Goal: Book appointment/travel/reservation

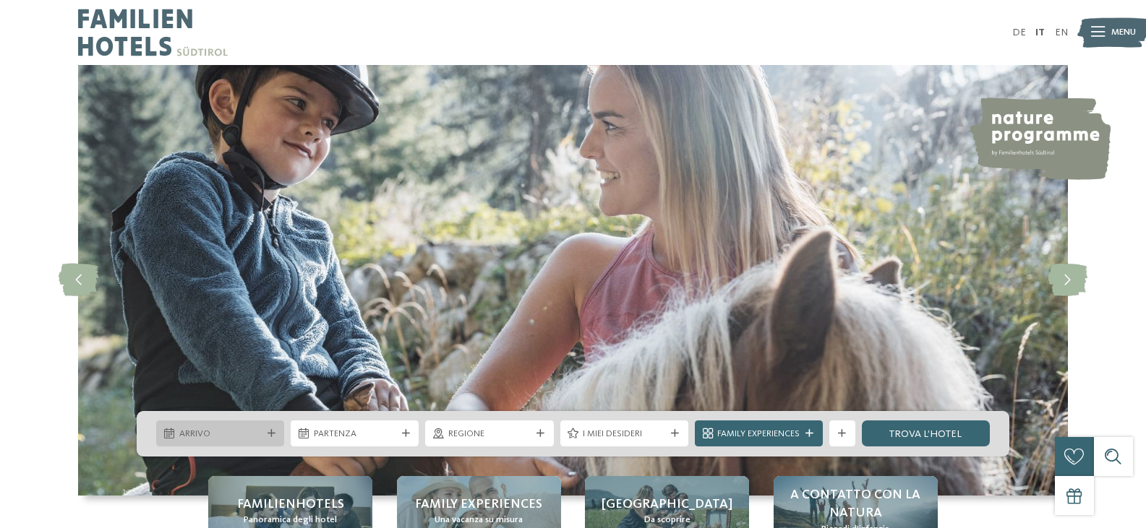
click at [235, 432] on span "Arrivo" at bounding box center [220, 434] width 82 height 13
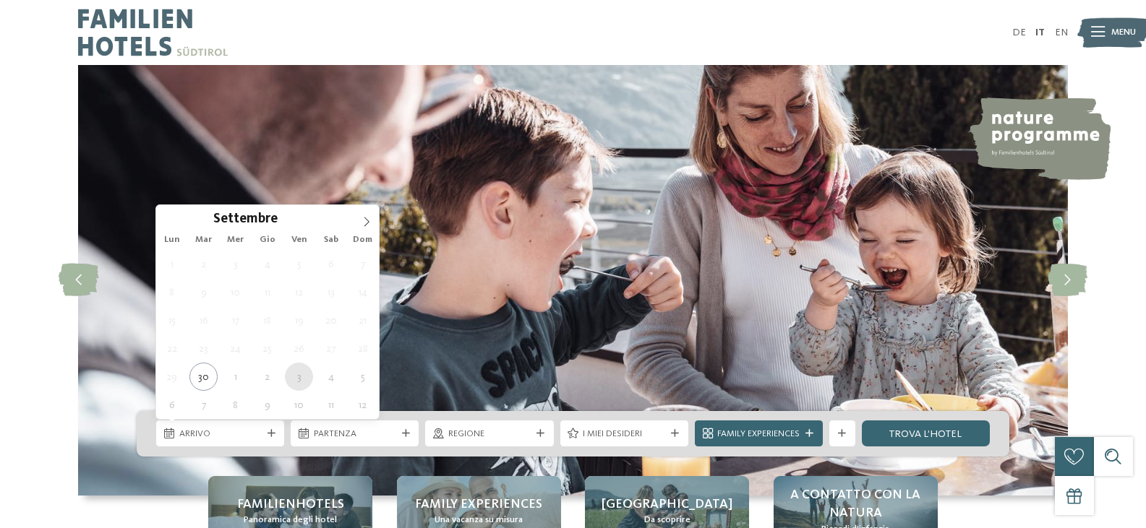
type div "[DATE]"
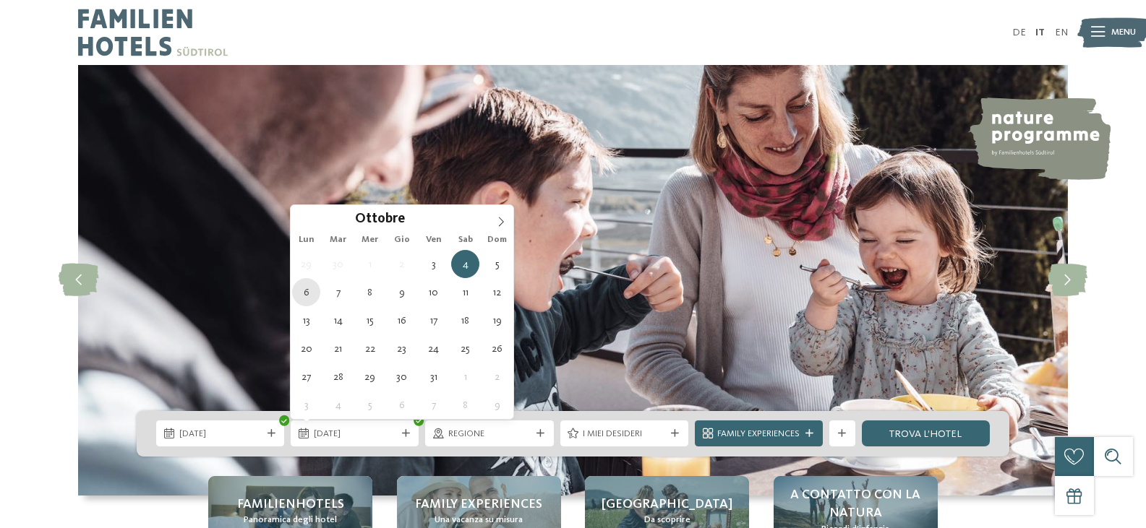
type div "[DATE]"
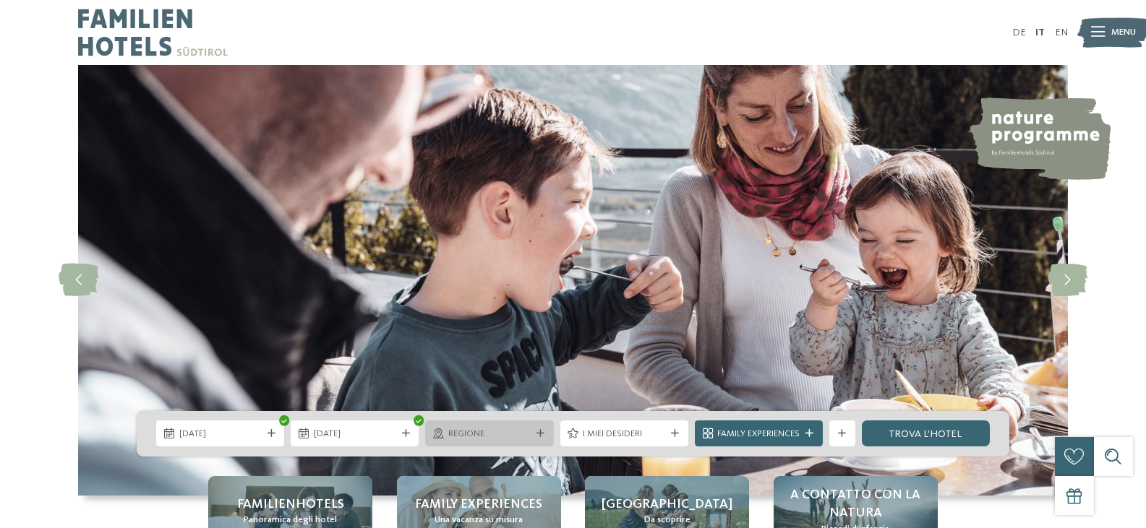
click at [536, 437] on icon at bounding box center [540, 434] width 8 height 8
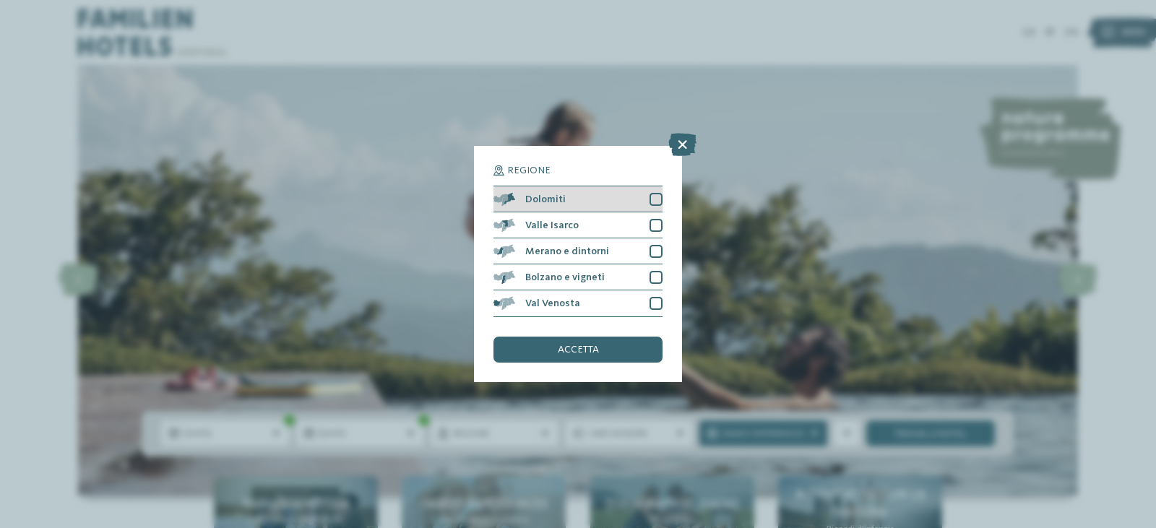
click at [655, 199] on div at bounding box center [656, 199] width 13 height 13
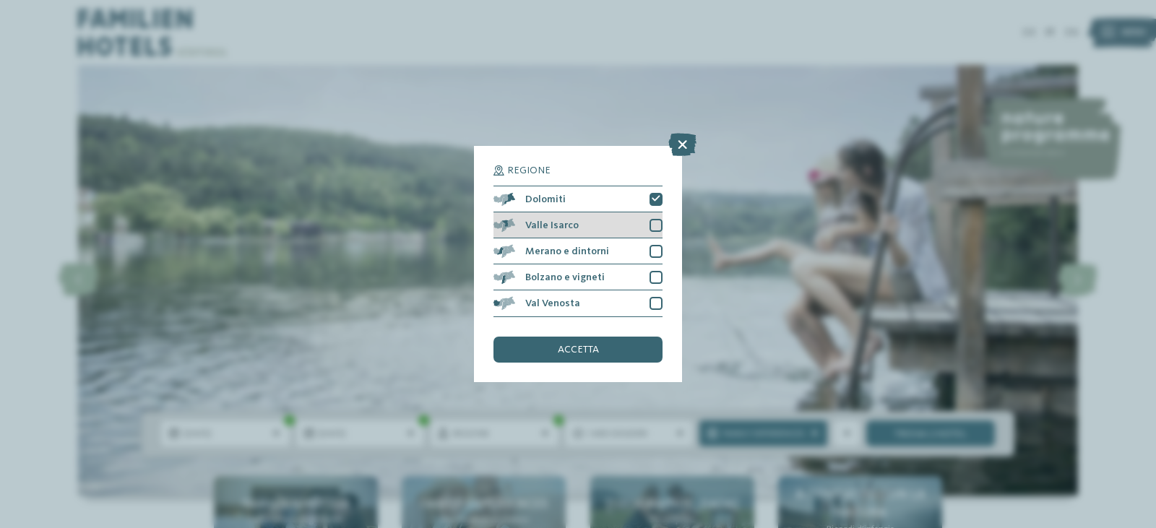
click at [658, 228] on div at bounding box center [656, 225] width 13 height 13
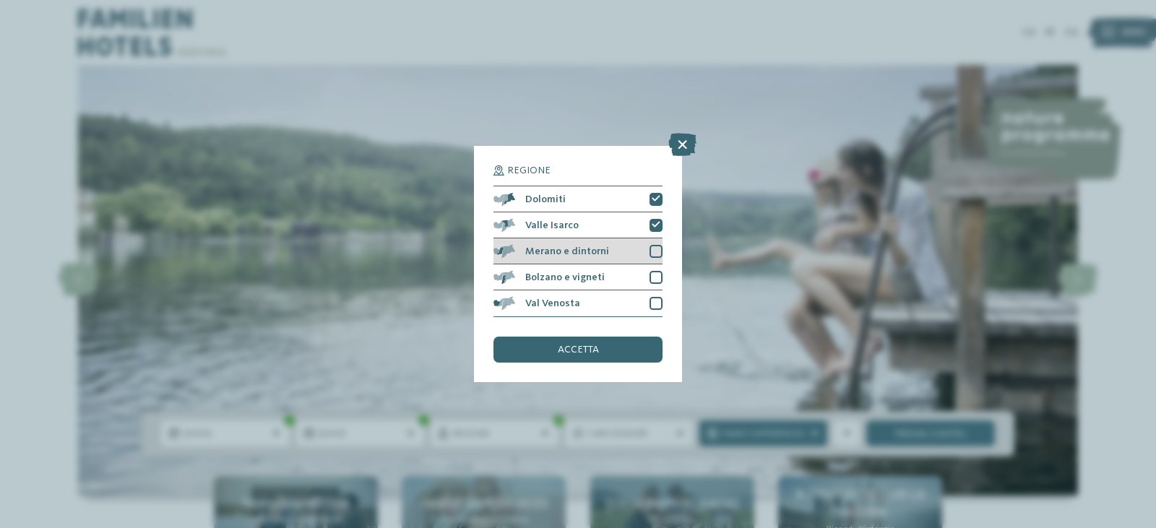
click at [658, 247] on div at bounding box center [656, 251] width 13 height 13
click at [662, 281] on div at bounding box center [656, 277] width 13 height 13
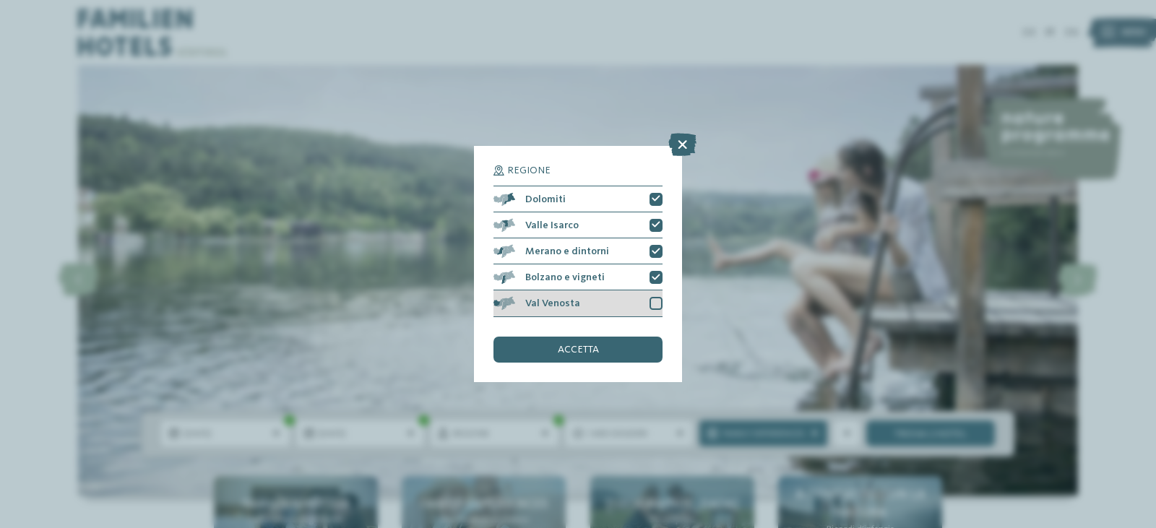
click at [658, 298] on div at bounding box center [656, 303] width 13 height 13
click at [607, 347] on div "accetta" at bounding box center [578, 350] width 169 height 26
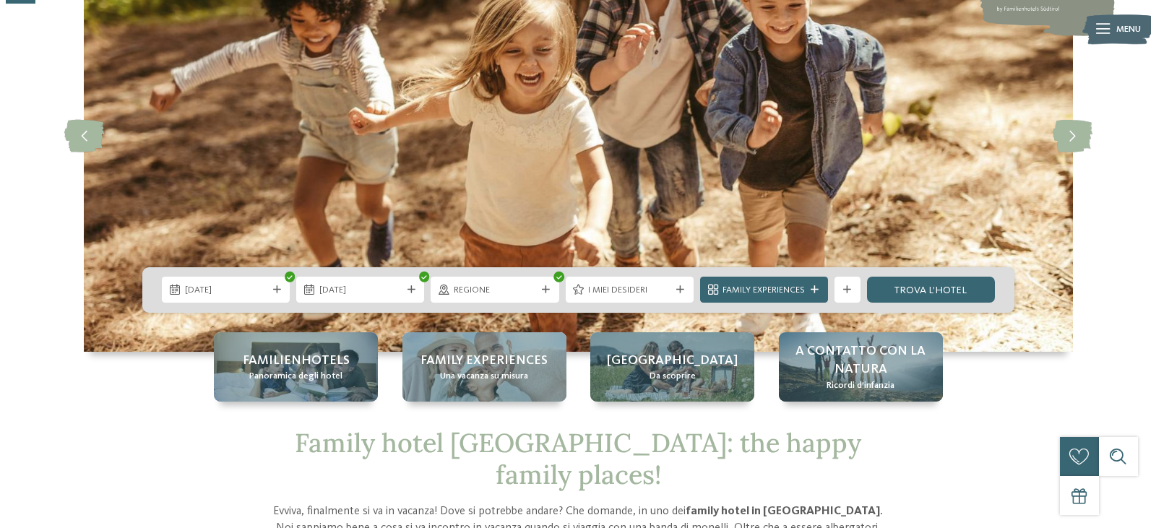
scroll to position [145, 0]
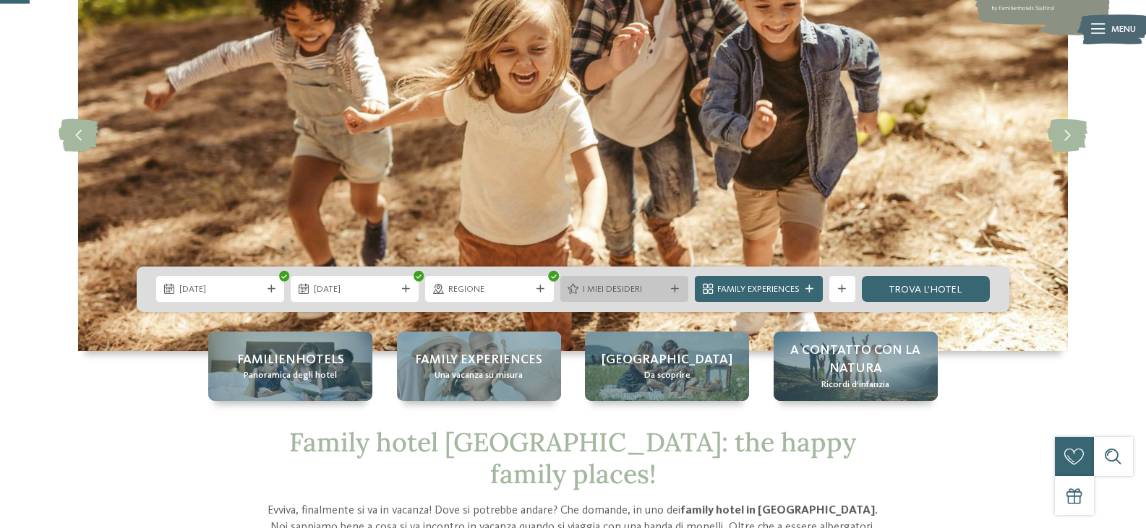
click at [651, 293] on span "I miei desideri" at bounding box center [624, 289] width 82 height 13
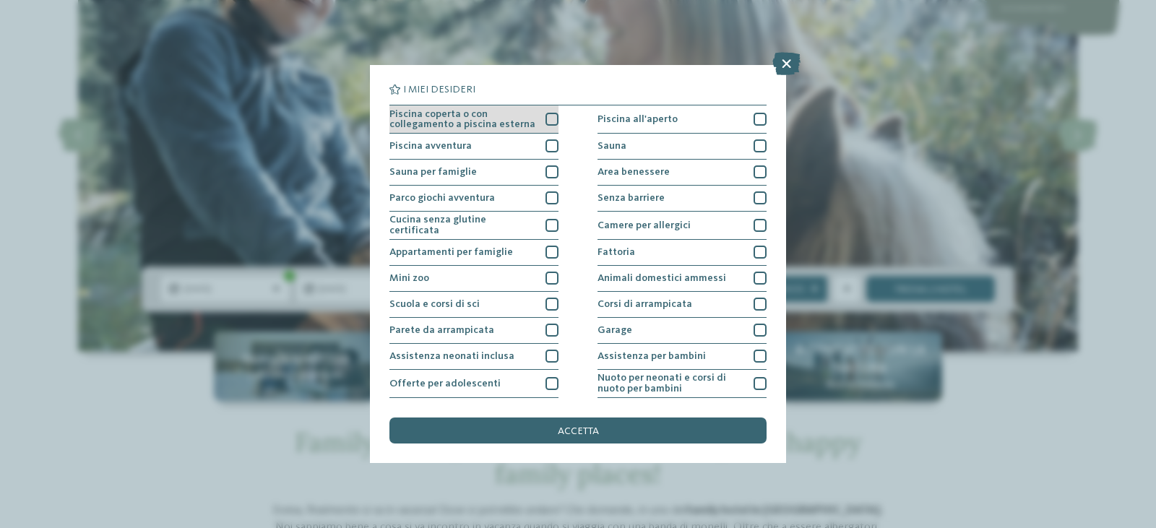
click at [551, 117] on div at bounding box center [552, 119] width 13 height 13
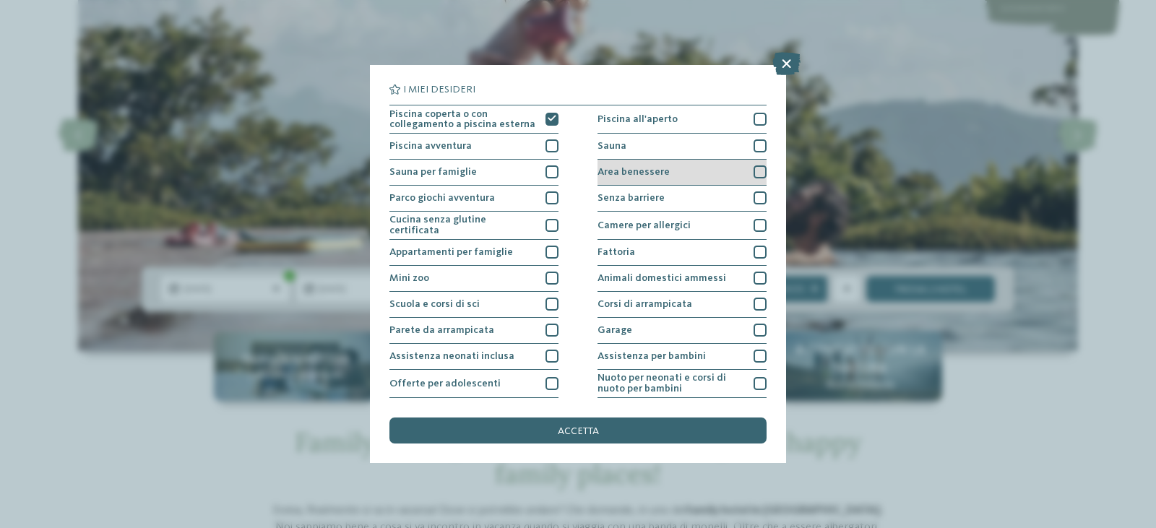
click at [757, 173] on div at bounding box center [760, 172] width 13 height 13
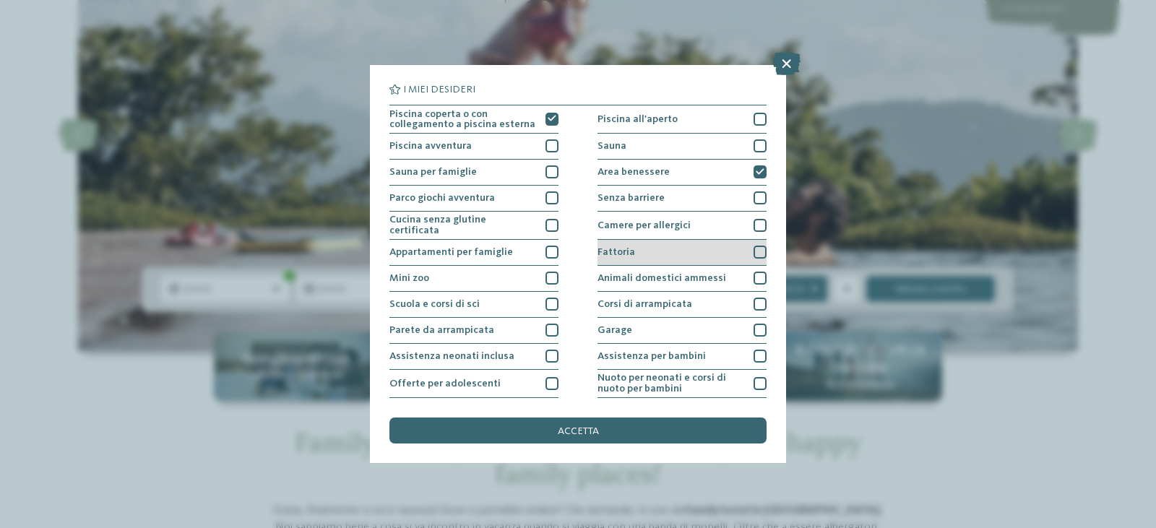
click at [757, 250] on div at bounding box center [760, 252] width 13 height 13
click at [756, 249] on icon at bounding box center [760, 253] width 9 height 8
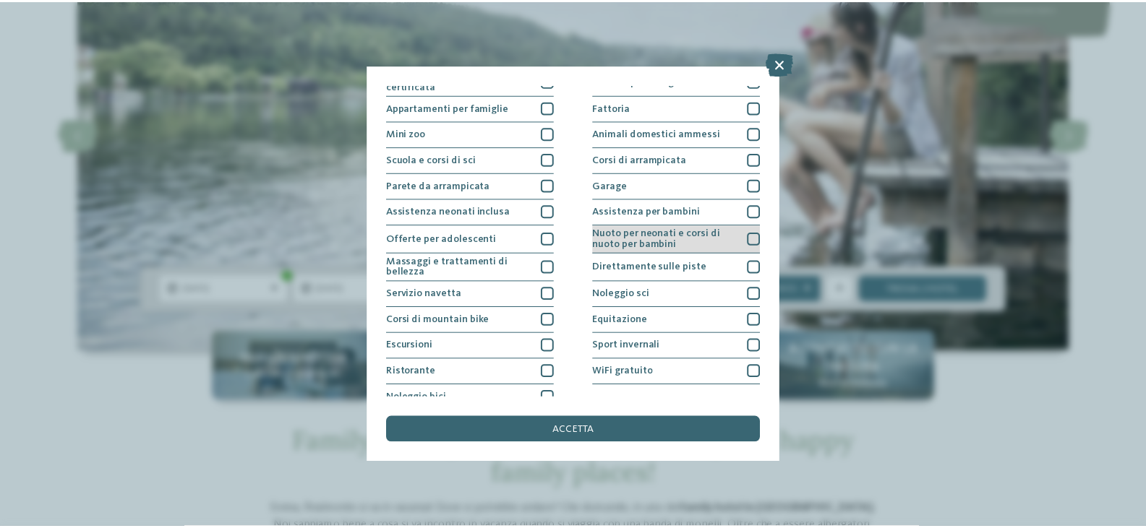
scroll to position [156, 0]
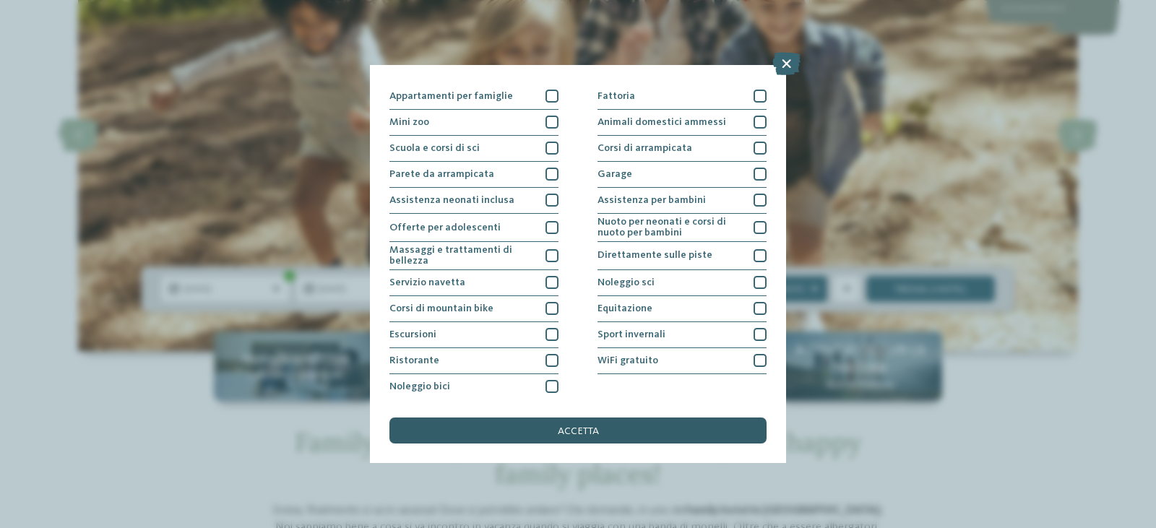
click at [557, 432] on div "accetta" at bounding box center [578, 431] width 377 height 26
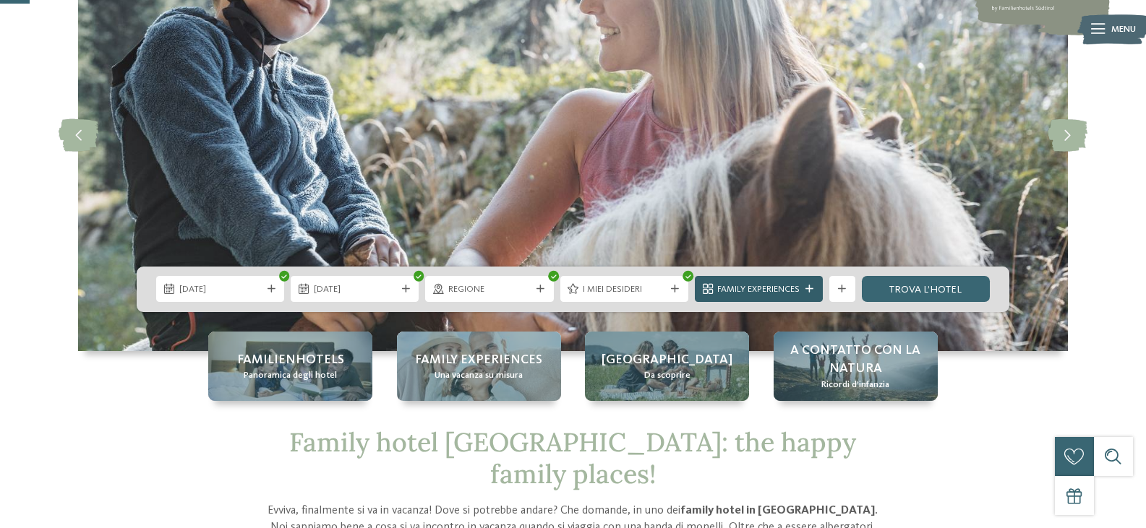
click at [781, 292] on span "Family Experiences" at bounding box center [758, 289] width 82 height 13
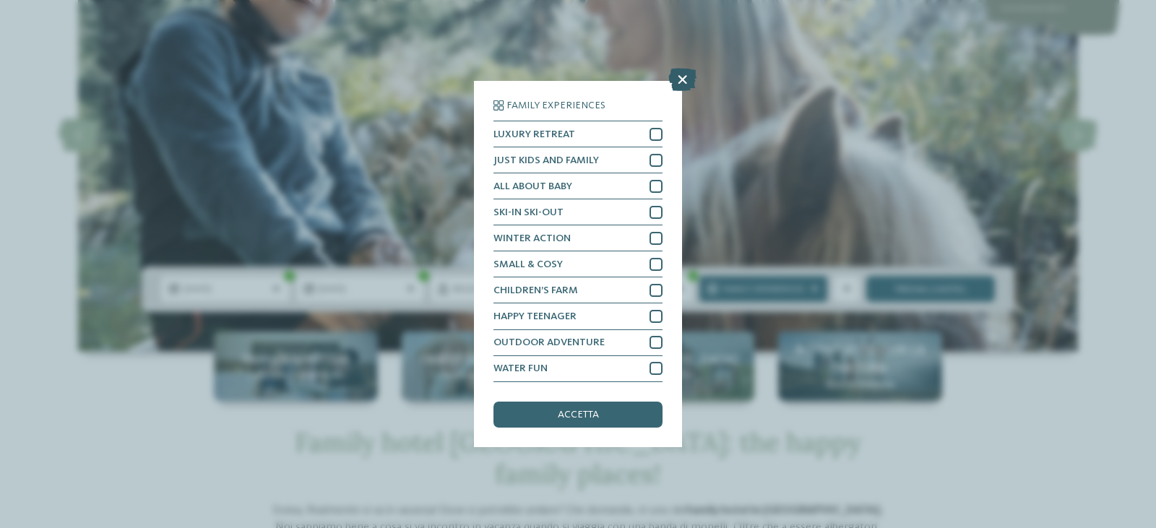
click at [692, 77] on icon at bounding box center [683, 80] width 28 height 23
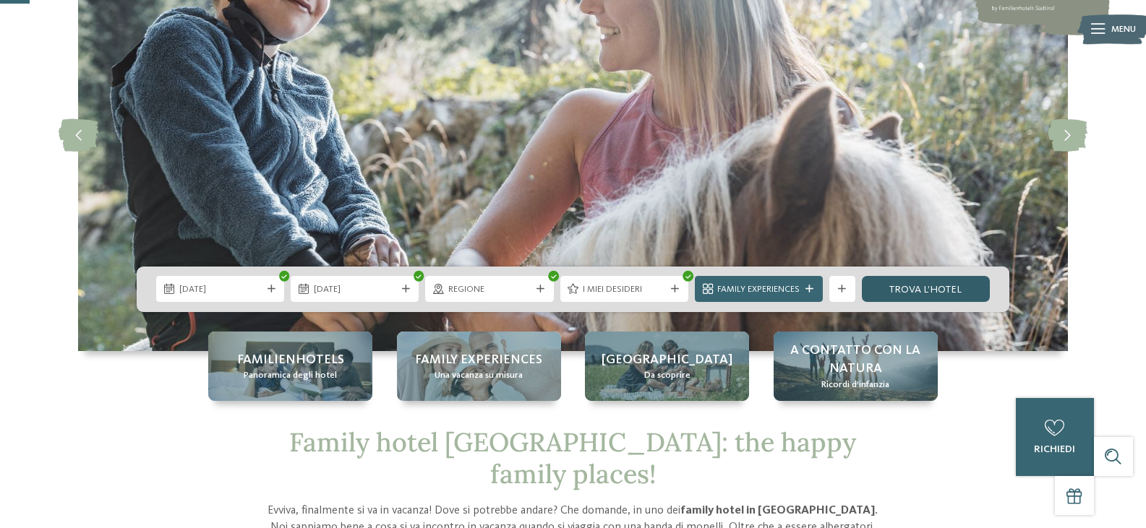
click at [924, 292] on link "trova l’hotel" at bounding box center [926, 289] width 128 height 26
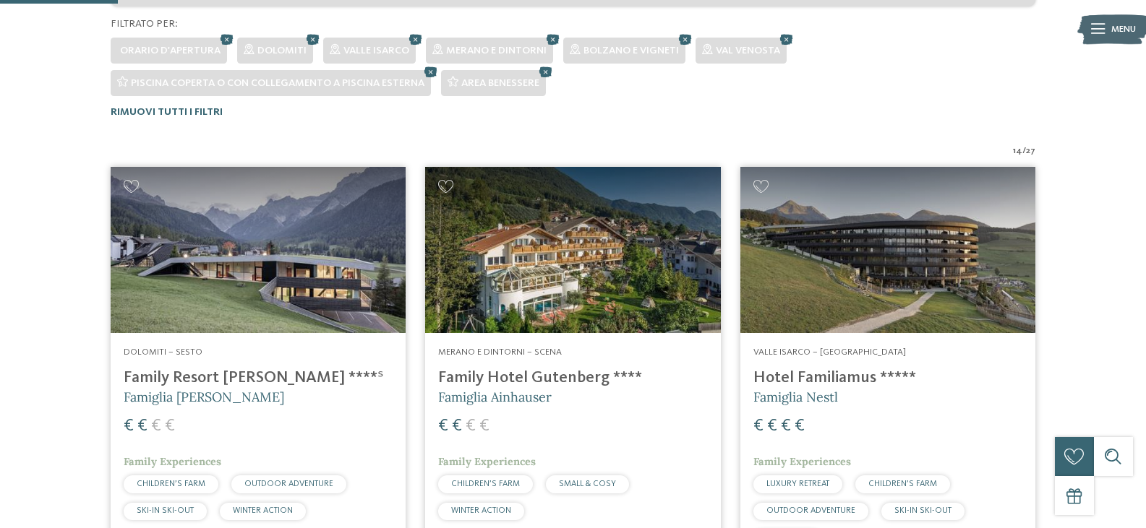
scroll to position [379, 0]
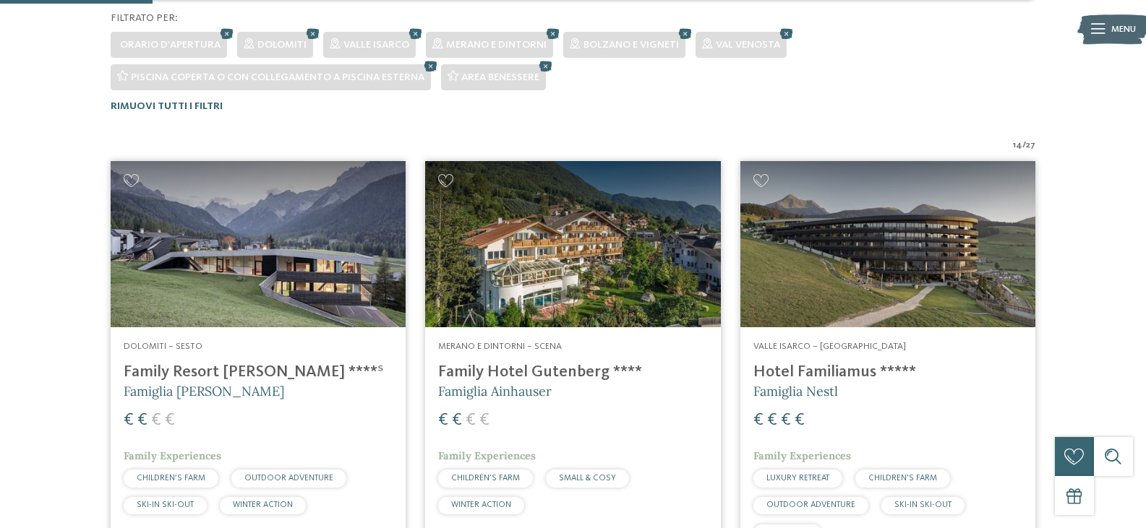
click at [253, 243] on img at bounding box center [258, 244] width 295 height 166
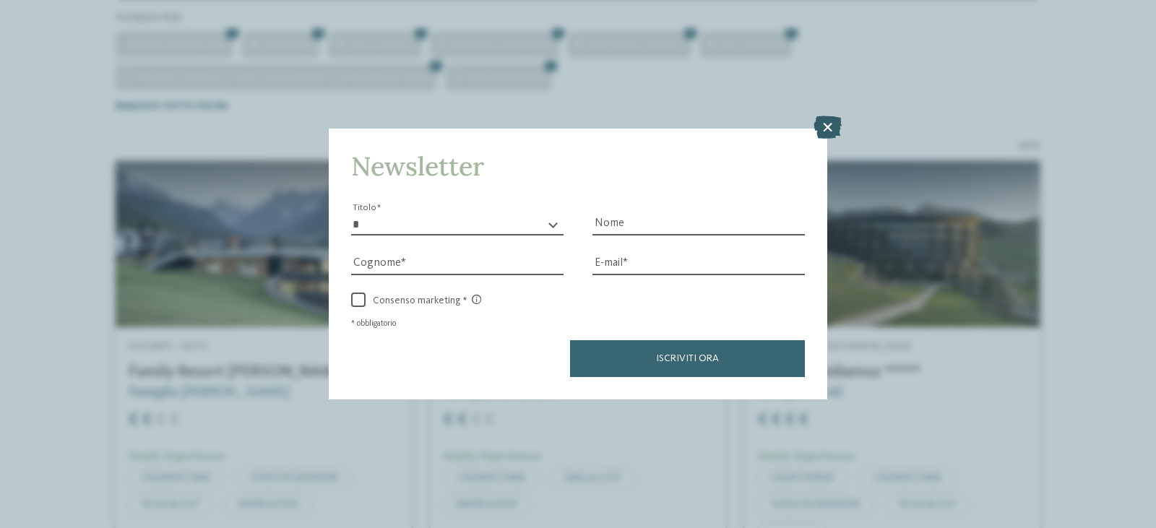
click at [831, 124] on icon at bounding box center [828, 127] width 28 height 23
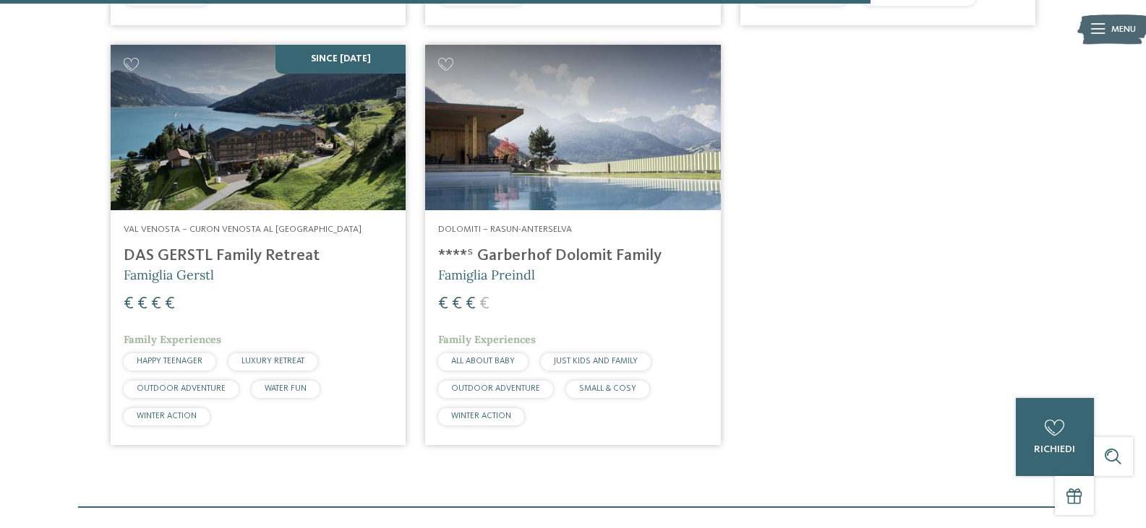
scroll to position [2168, 0]
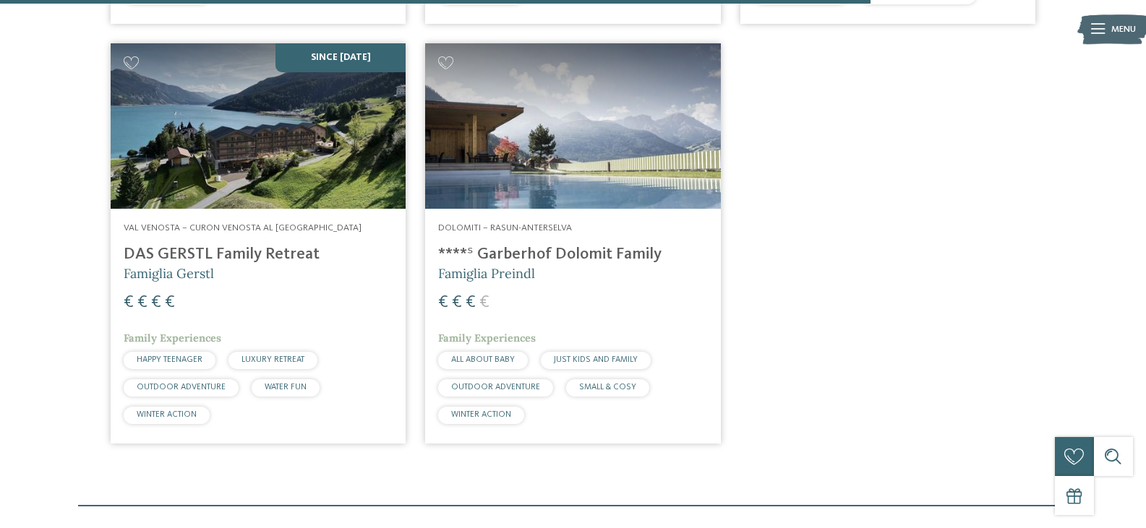
click at [596, 358] on span "JUST KIDS AND FAMILY" at bounding box center [596, 360] width 84 height 9
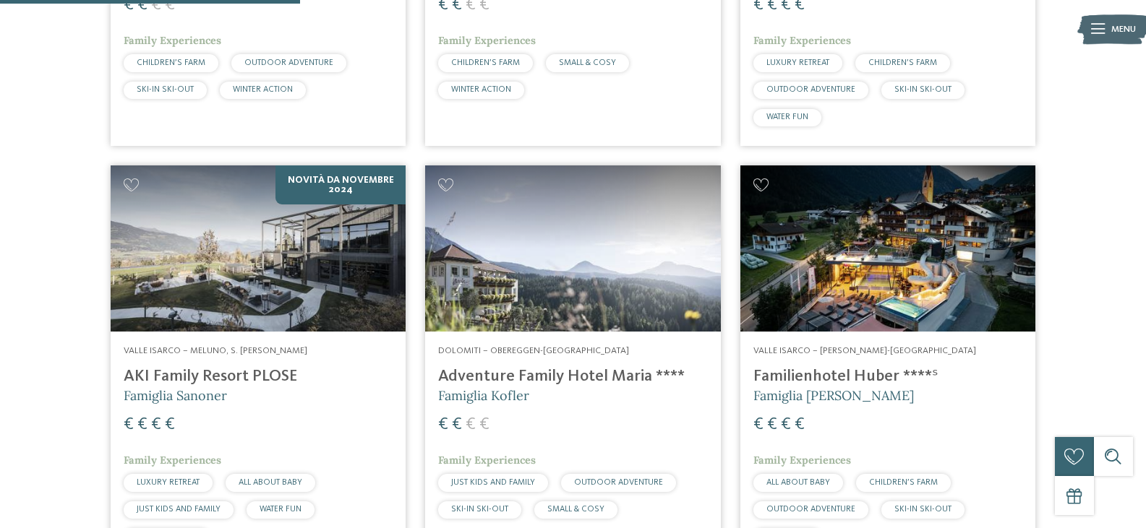
scroll to position [434, 0]
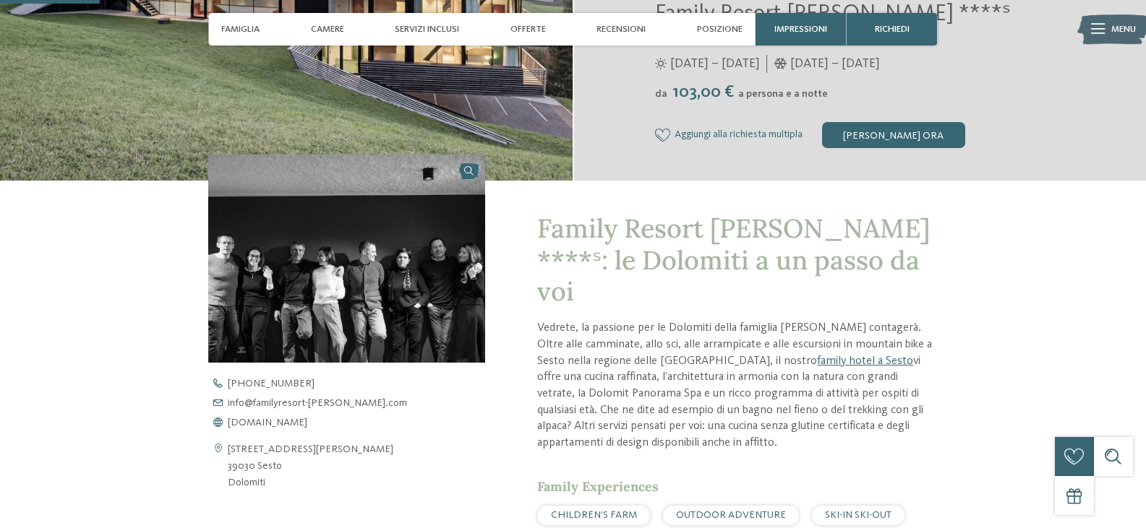
scroll to position [361, 0]
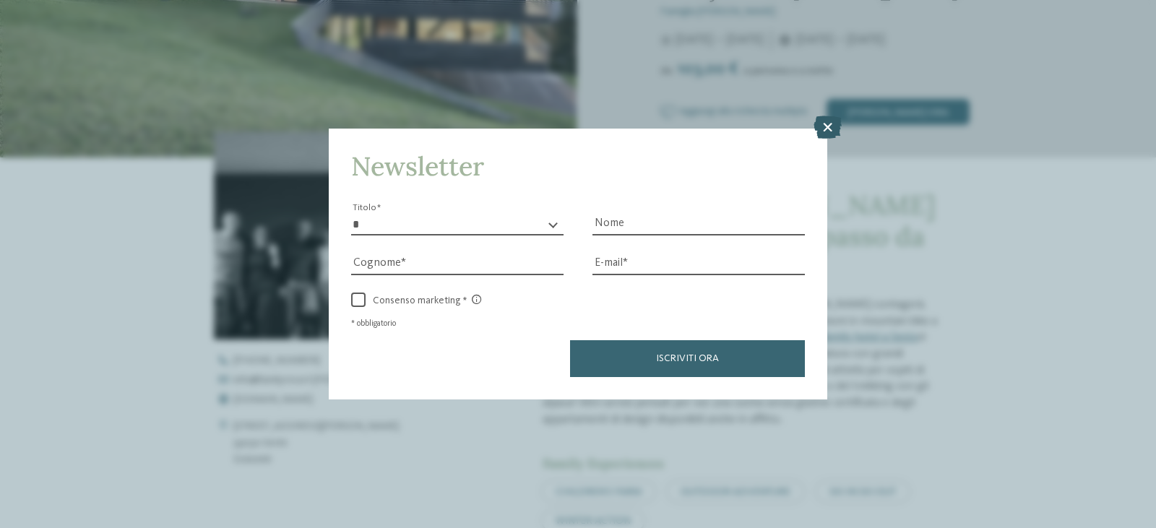
click at [830, 129] on icon at bounding box center [828, 127] width 28 height 23
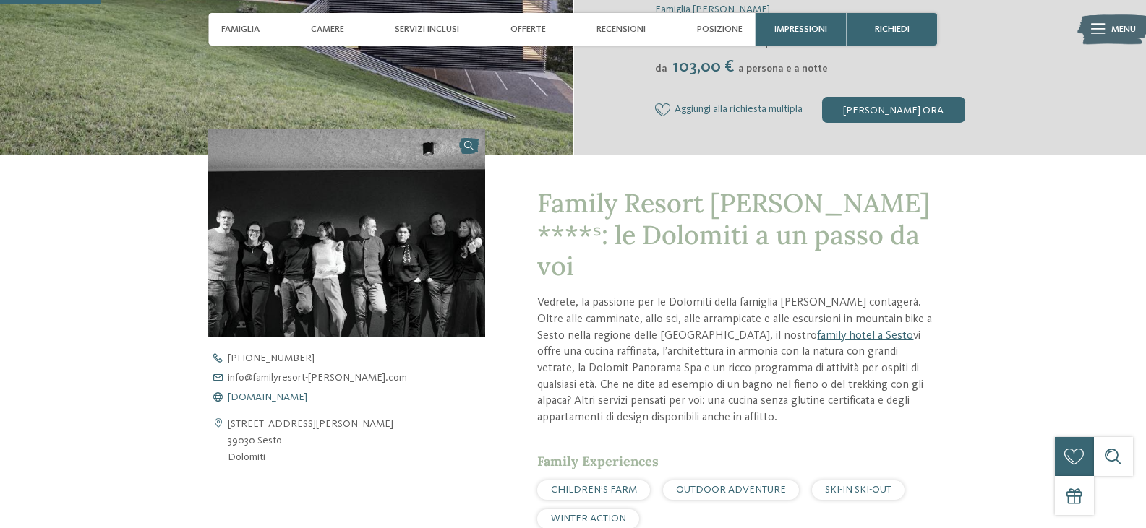
click at [262, 398] on span "www.familyresort-rainer.com" at bounding box center [268, 397] width 80 height 10
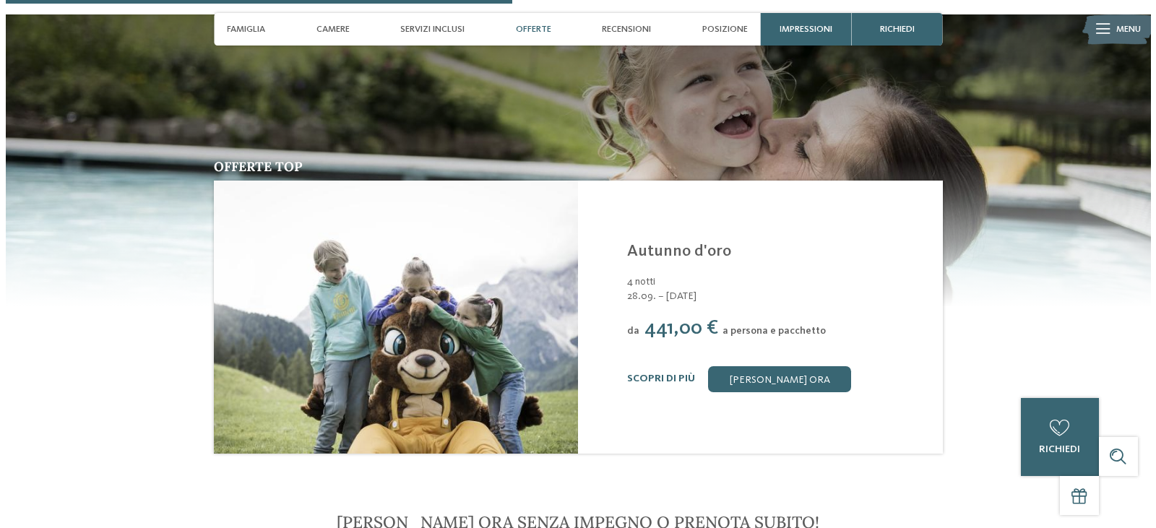
scroll to position [1807, 0]
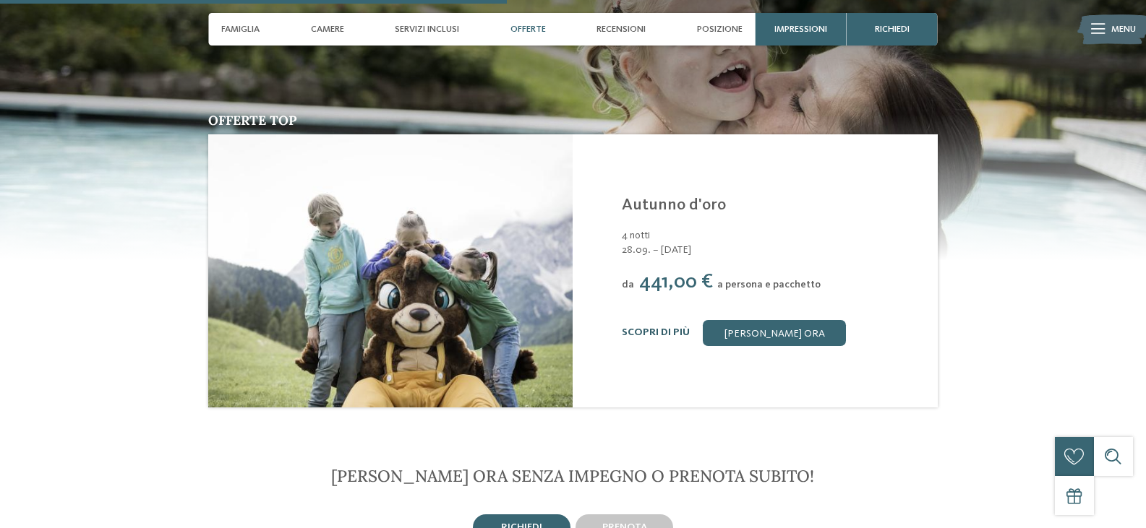
click at [640, 327] on link "Scopri di più" at bounding box center [656, 332] width 68 height 10
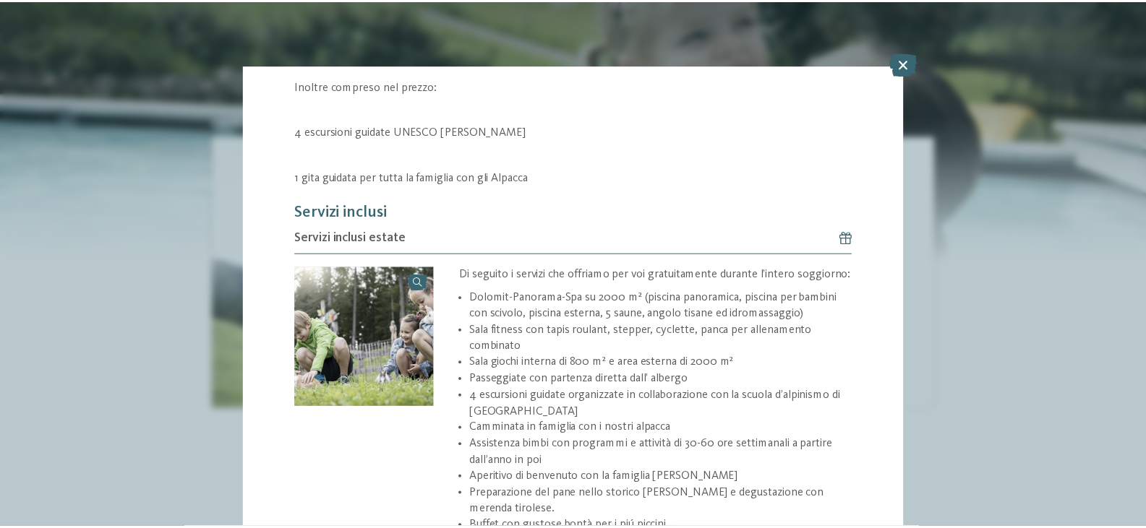
scroll to position [90, 0]
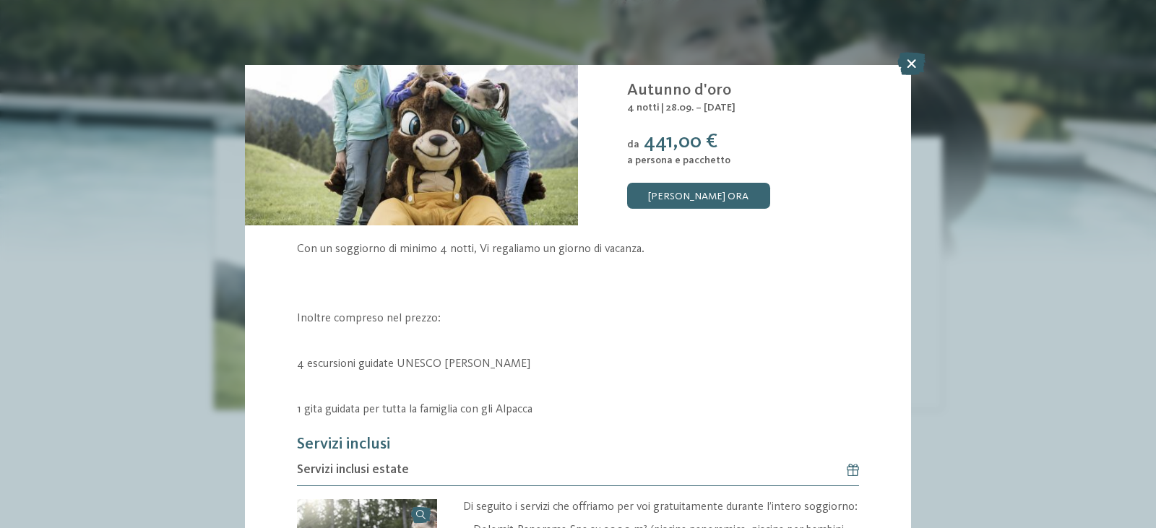
click at [905, 64] on icon at bounding box center [912, 63] width 28 height 23
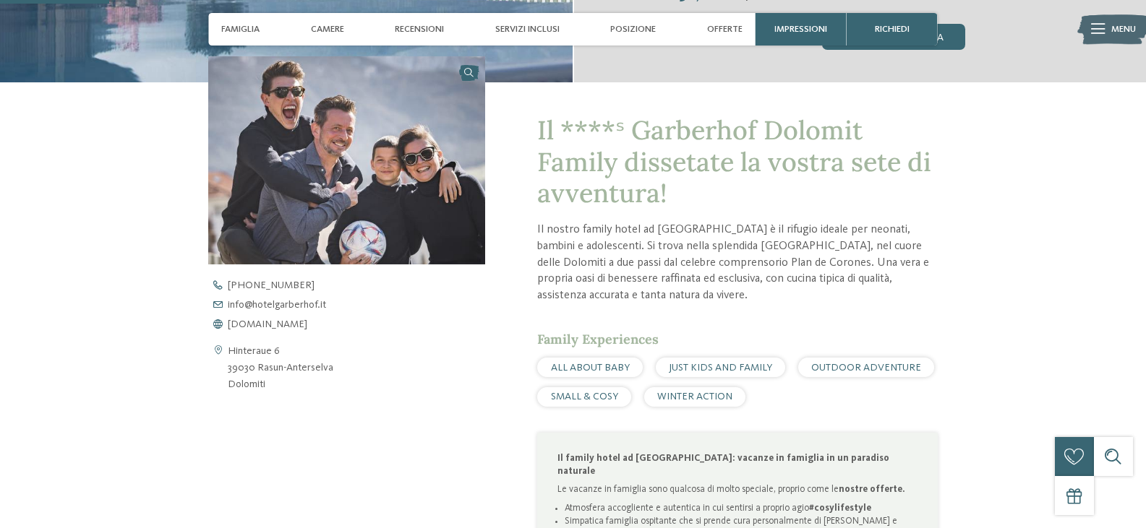
scroll to position [506, 0]
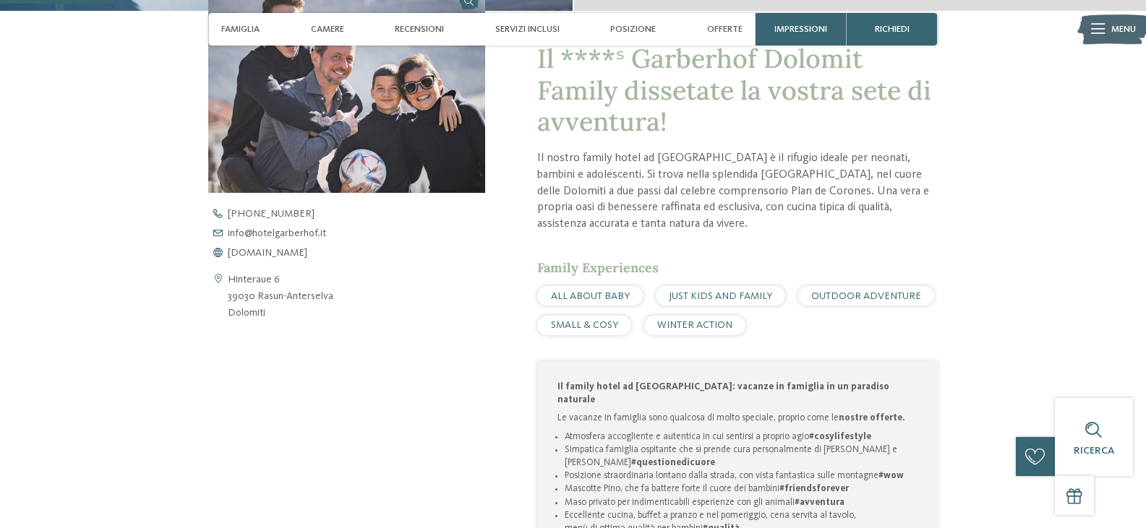
click at [331, 301] on address "Hinteraue 6 39030 Rasun-Anterselva Dolomiti" at bounding box center [281, 297] width 106 height 50
drag, startPoint x: 287, startPoint y: 317, endPoint x: 231, endPoint y: 277, distance: 69.4
click at [231, 277] on address "Hinteraue 6 39030 Rasun-Anterselva Dolomiti" at bounding box center [281, 297] width 106 height 50
copy address "Hinteraue 6 39030 Rasun-Anterselva Dolomiti"
click at [278, 255] on span "www.hotelgarberhof.it" at bounding box center [268, 253] width 80 height 10
